Goal: Information Seeking & Learning: Learn about a topic

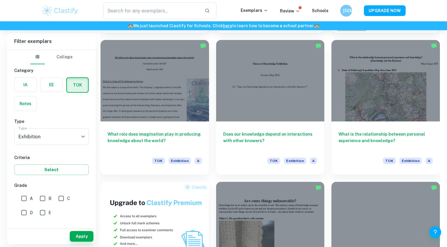
scroll to position [311, 0]
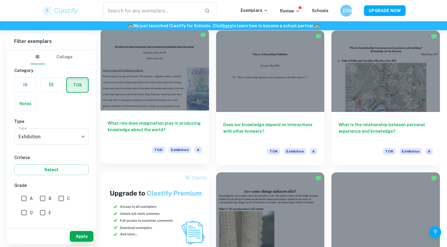
click at [169, 125] on h6 "What role does imagination play in producing knowledge about the world?" at bounding box center [155, 130] width 94 height 20
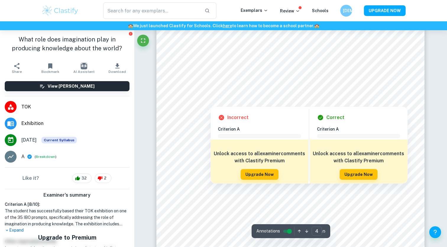
scroll to position [1220, 0]
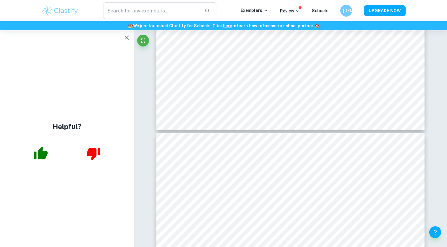
type input "5"
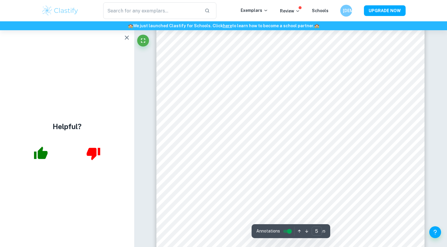
scroll to position [1603, 0]
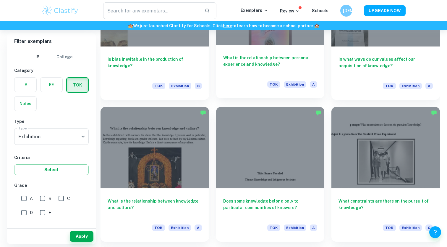
scroll to position [801, 0]
click at [250, 53] on div "What is the relationship between personal experience and knowledge? TOK Exhibit…" at bounding box center [270, 71] width 109 height 53
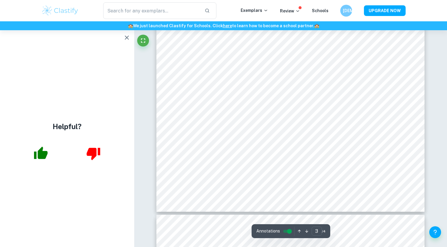
scroll to position [961, 0]
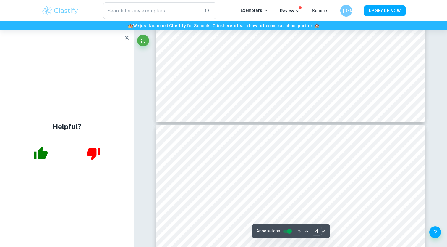
type input "3"
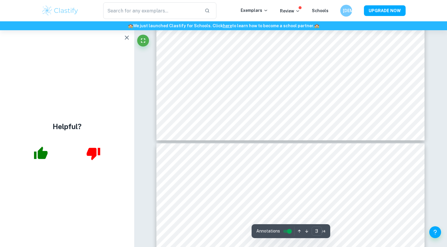
scroll to position [1028, 0]
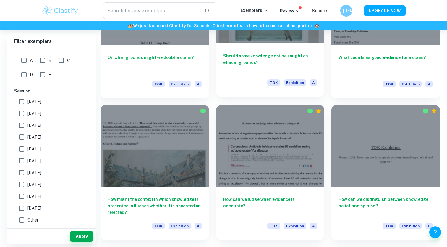
scroll to position [1510, 0]
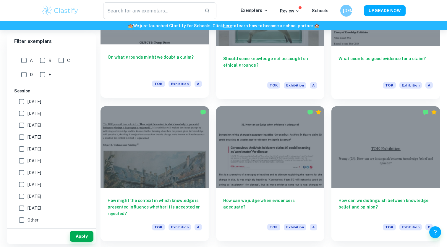
click at [162, 53] on div "On what grounds might we doubt a claim? TOK Exhibition A" at bounding box center [155, 70] width 109 height 53
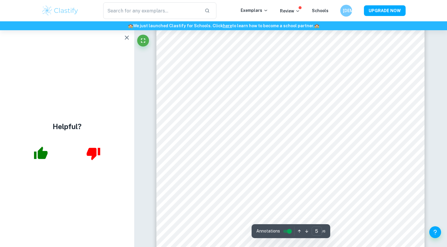
scroll to position [1656, 0]
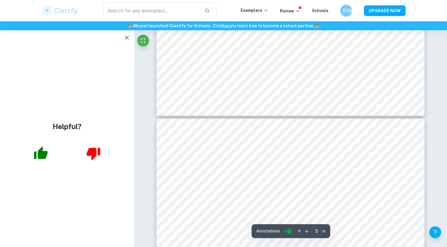
type input "6"
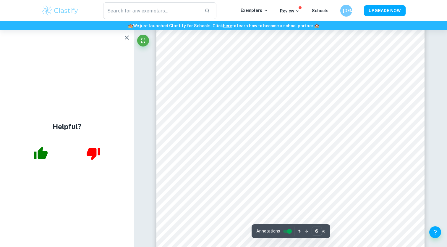
scroll to position [2074, 0]
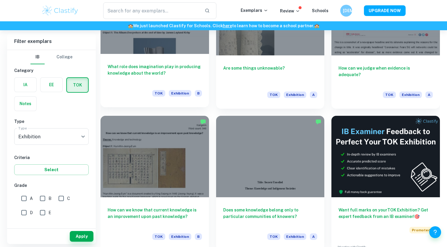
scroll to position [2354, 0]
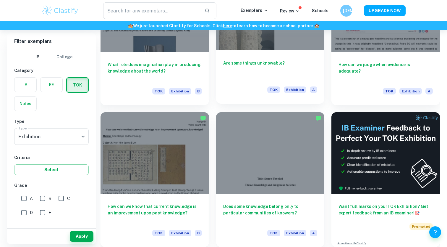
click at [248, 52] on div "Are some things unknowable? TOK Exhibition A" at bounding box center [270, 76] width 109 height 53
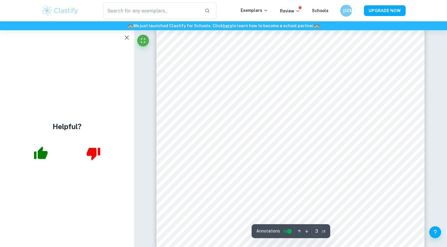
scroll to position [1018, 0]
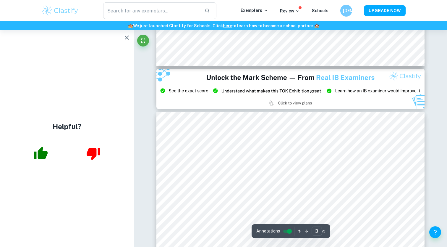
type input "2"
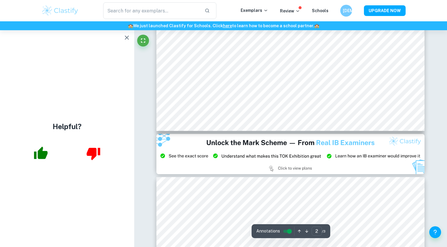
scroll to position [710, 0]
